Goal: Task Accomplishment & Management: Complete application form

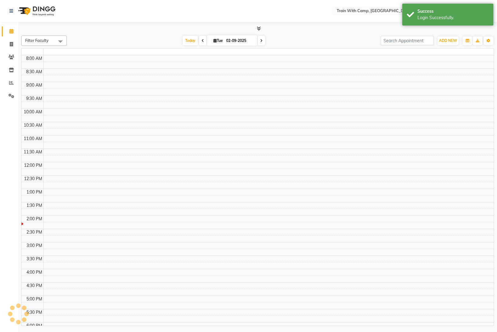
select select "en"
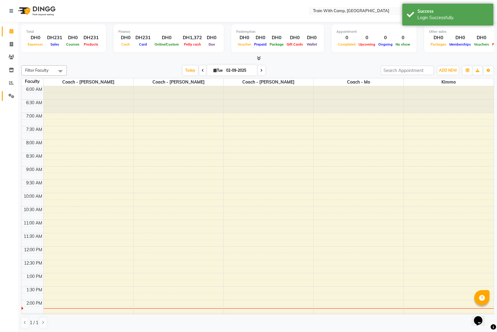
click at [10, 92] on link "Settings" at bounding box center [9, 96] width 15 height 10
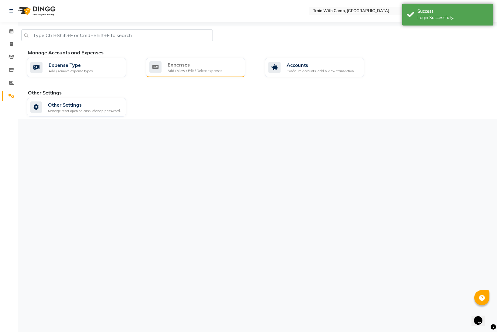
click at [188, 68] on div "Expenses" at bounding box center [195, 64] width 54 height 7
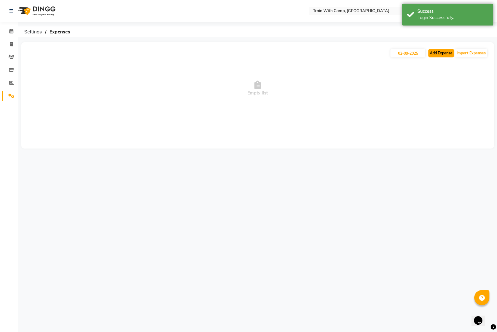
click at [448, 50] on button "Add Expense" at bounding box center [441, 53] width 26 height 9
select select "1"
select select "2054"
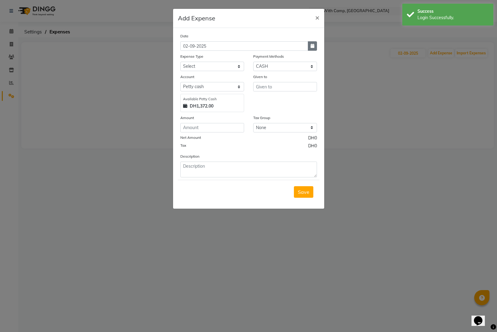
click at [312, 46] on icon "button" at bounding box center [313, 46] width 4 height 4
select select "9"
select select "2025"
click at [185, 59] on span "Previous month" at bounding box center [185, 57] width 2 height 2
select select "8"
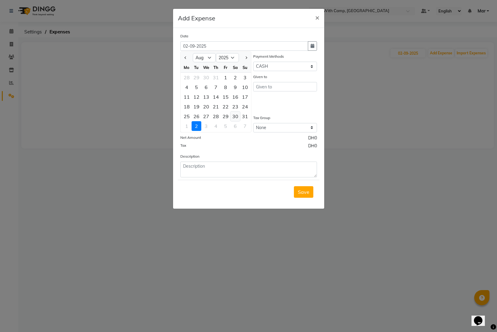
click at [235, 117] on div "30" at bounding box center [235, 116] width 10 height 10
type input "[DATE]"
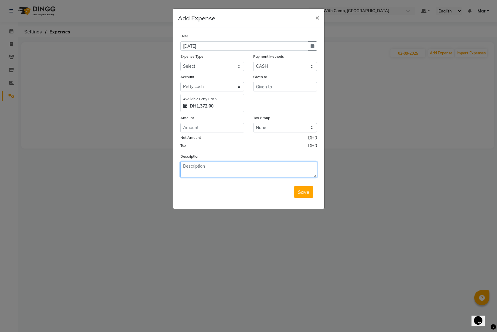
click at [220, 166] on textarea at bounding box center [248, 170] width 137 height 16
paste textarea "Strawberry 250G"
type textarea "Strawberry 250G"
click at [203, 64] on select "Select Advance Salary Bank charges Car maintenance Cash transfer to bank Cash t…" at bounding box center [212, 66] width 64 height 9
select select "1418"
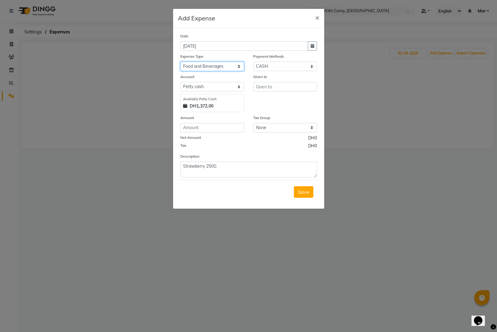
click at [180, 62] on select "Select Advance Salary Bank charges Car maintenance Cash transfer to bank Cash t…" at bounding box center [212, 66] width 64 height 9
click at [268, 67] on select "Select Master Card Visa Card CASH Package ONLINE On Account Innovative TELR" at bounding box center [285, 66] width 64 height 9
select select "19"
click at [253, 62] on select "Select Master Card Visa Card CASH Package ONLINE On Account Innovative TELR" at bounding box center [285, 66] width 64 height 9
select select "908"
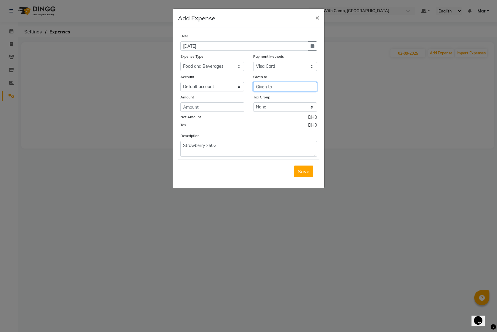
click at [266, 88] on input "text" at bounding box center [285, 86] width 64 height 9
type input "Almaya"
click at [206, 89] on select "Select Default account Wio Card" at bounding box center [212, 86] width 64 height 9
select select "7932"
click at [180, 82] on select "Select Default account Wio Card" at bounding box center [212, 86] width 64 height 9
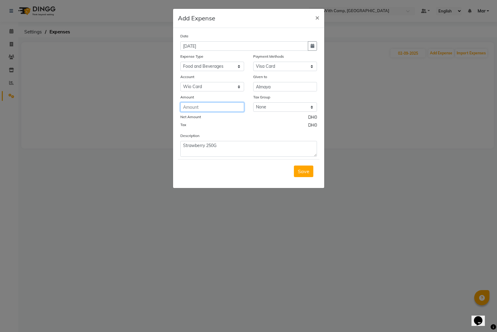
click at [203, 108] on input "number" at bounding box center [212, 106] width 64 height 9
type input "15.95"
click at [292, 109] on select "None Vat 5%" at bounding box center [285, 106] width 64 height 9
select select "4271"
click at [253, 102] on select "None Vat 5%" at bounding box center [285, 106] width 64 height 9
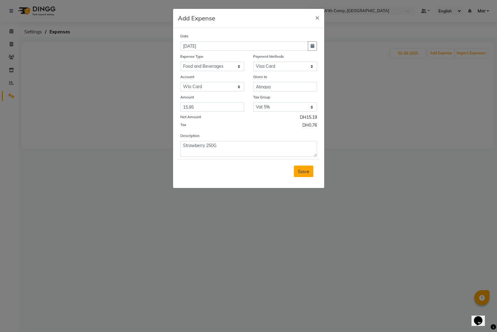
click at [301, 175] on button "Save" at bounding box center [303, 172] width 19 height 12
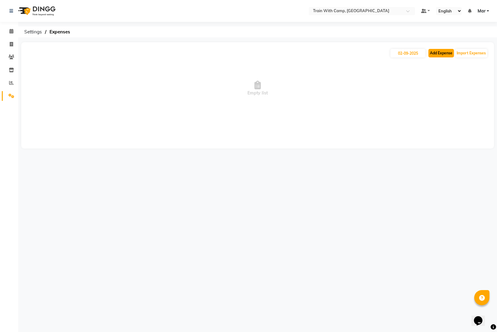
click at [441, 53] on button "Add Expense" at bounding box center [441, 53] width 26 height 9
select select "1"
select select "2054"
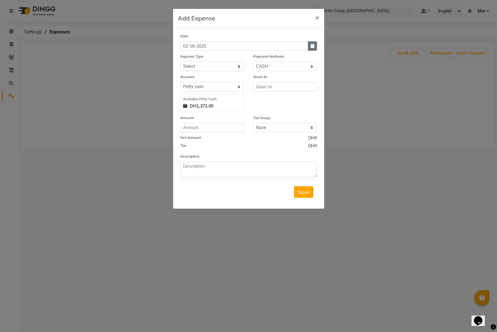
click at [315, 48] on button "button" at bounding box center [312, 45] width 9 height 9
select select "9"
select select "2025"
click at [187, 60] on button "Previous month" at bounding box center [185, 58] width 5 height 10
select select "8"
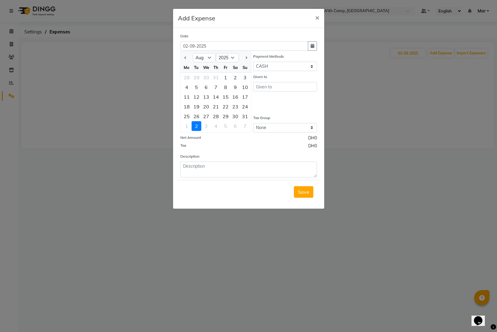
click at [243, 117] on div "31" at bounding box center [245, 116] width 10 height 10
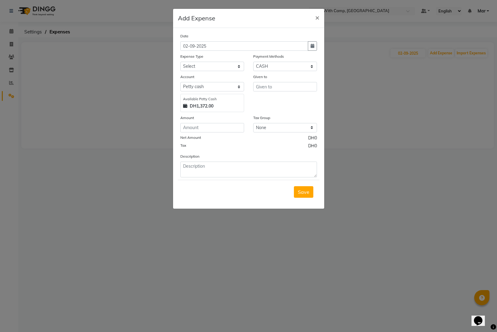
type input "[DATE]"
click at [216, 170] on textarea at bounding box center [248, 170] width 137 height 16
paste textarea "Bayara Dates"
type textarea "Bayara Dates"
click at [210, 64] on select "Select Advance Salary Bank charges Car maintenance Cash transfer to bank Cash t…" at bounding box center [212, 66] width 64 height 9
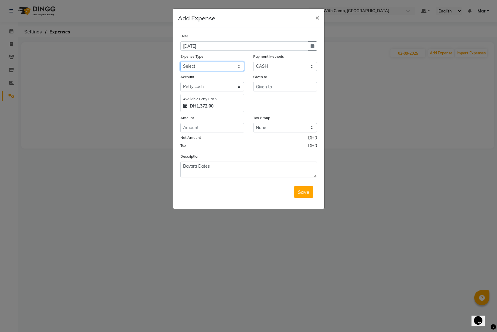
select select "1418"
click at [180, 62] on select "Select Advance Salary Bank charges Car maintenance Cash transfer to bank Cash t…" at bounding box center [212, 66] width 64 height 9
click at [287, 67] on select "Select Master Card Visa Card CASH Package ONLINE On Account Innovative TELR" at bounding box center [285, 66] width 64 height 9
select select "19"
click at [253, 62] on select "Select Master Card Visa Card CASH Package ONLINE On Account Innovative TELR" at bounding box center [285, 66] width 64 height 9
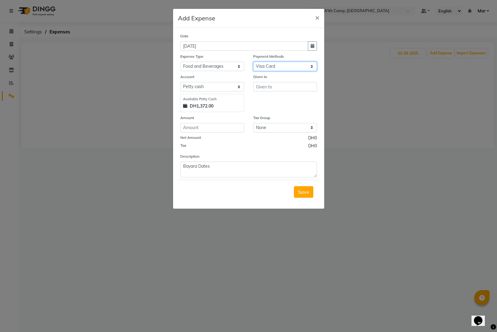
select select "908"
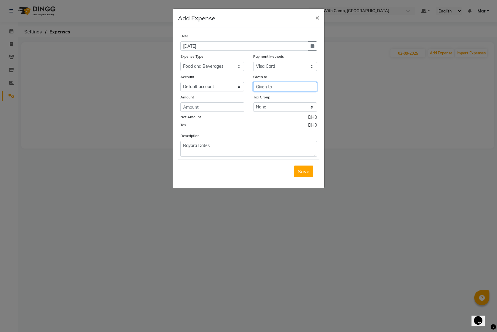
click at [280, 86] on input "text" at bounding box center [285, 86] width 64 height 9
type input "Almaya"
click at [237, 89] on select "Select Default account Wio Card" at bounding box center [212, 86] width 64 height 9
select select "7932"
click at [180, 82] on select "Select Default account Wio Card" at bounding box center [212, 86] width 64 height 9
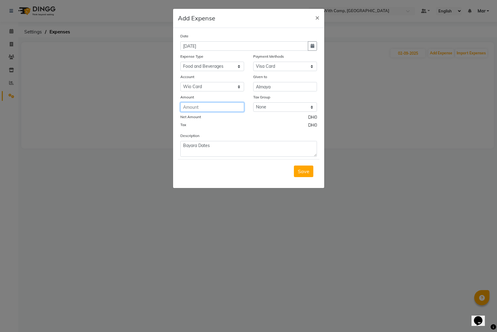
click at [221, 108] on input "number" at bounding box center [212, 106] width 64 height 9
type input "25.99"
click at [302, 109] on select "None Vat 5%" at bounding box center [285, 106] width 64 height 9
select select "4271"
click at [253, 102] on select "None Vat 5%" at bounding box center [285, 106] width 64 height 9
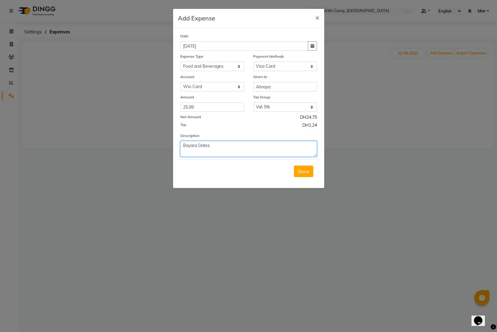
click at [217, 147] on textarea "Bayara Dates" at bounding box center [248, 149] width 137 height 16
type textarea "Bayara Dates Sukka"
click at [304, 171] on span "Save" at bounding box center [304, 171] width 12 height 6
